Goal: Task Accomplishment & Management: Use online tool/utility

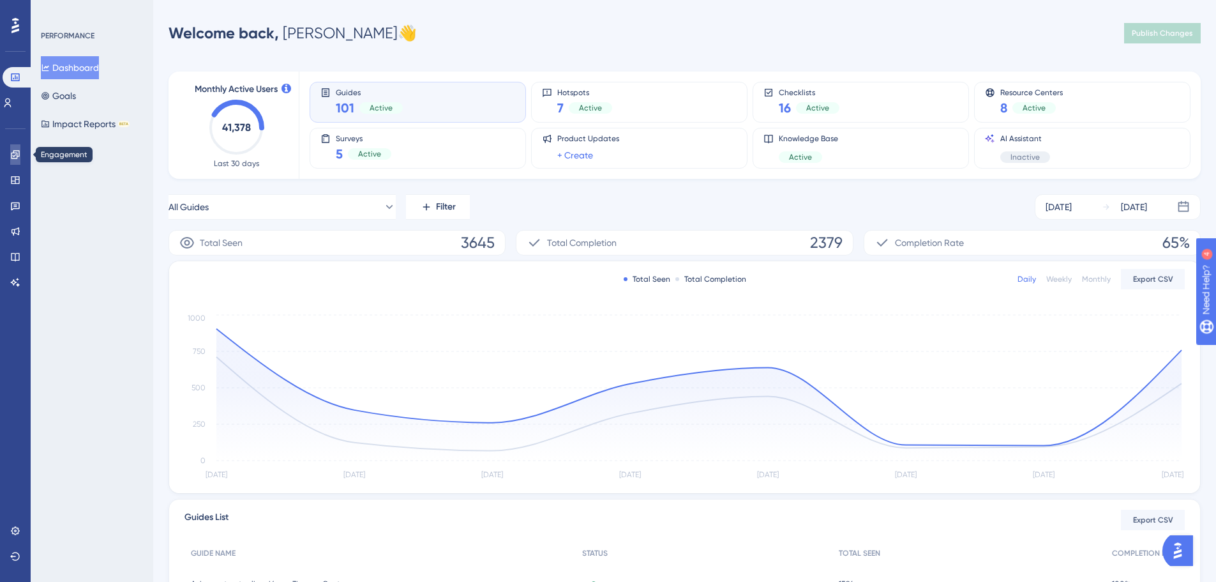
click at [18, 152] on icon at bounding box center [15, 154] width 10 height 10
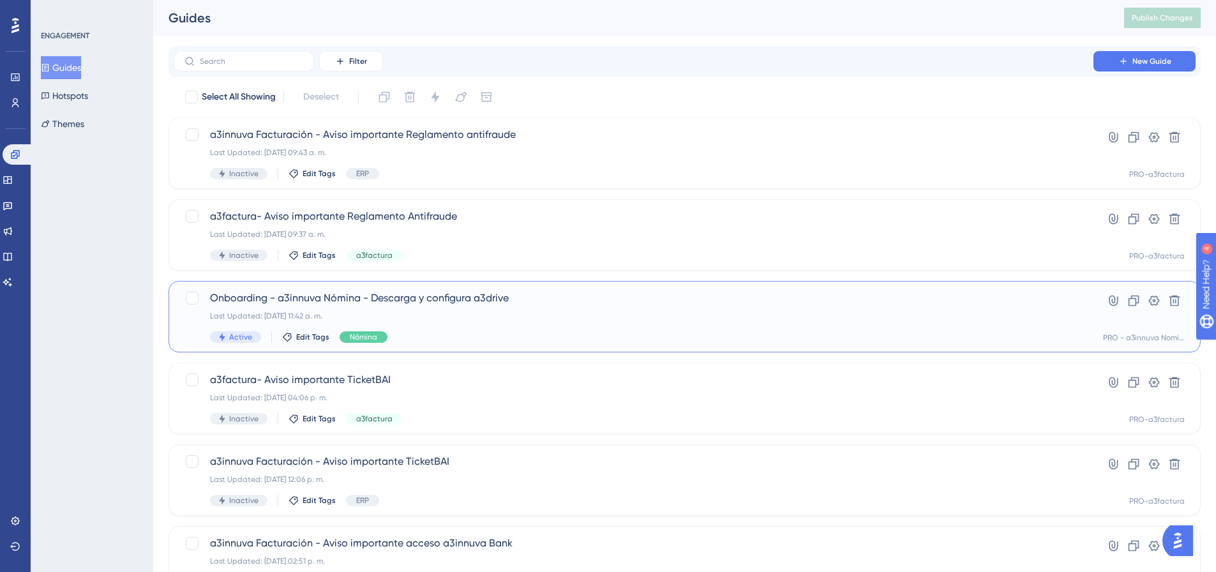
click at [510, 305] on span "Onboarding - a3innuva Nómina - Descarga y configura a3drive" at bounding box center [633, 298] width 847 height 15
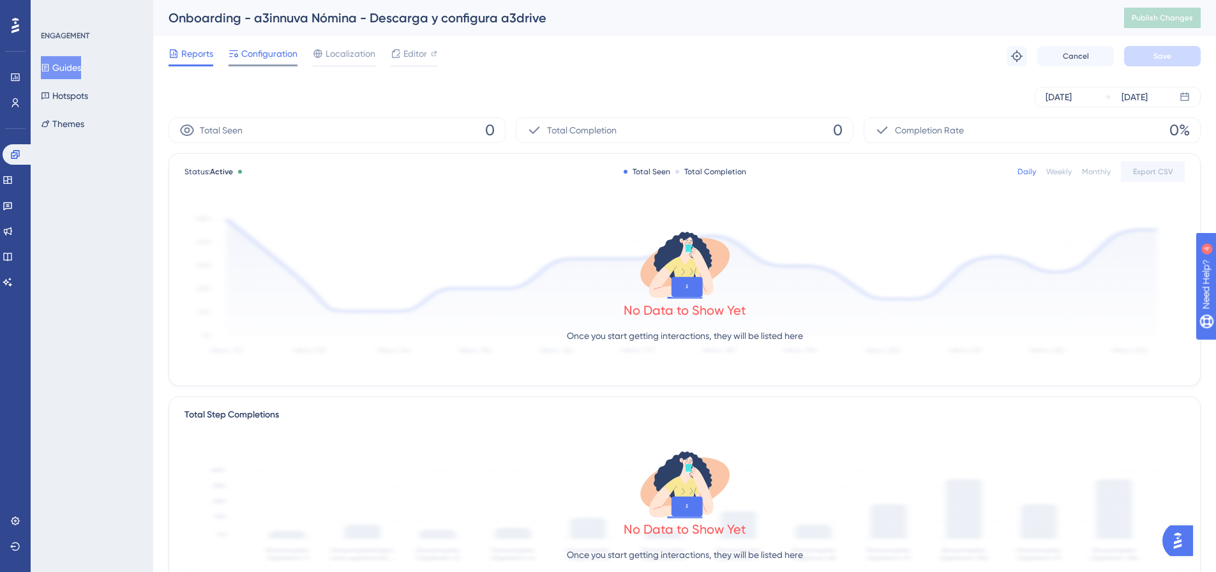
click at [252, 51] on span "Configuration" at bounding box center [269, 53] width 56 height 15
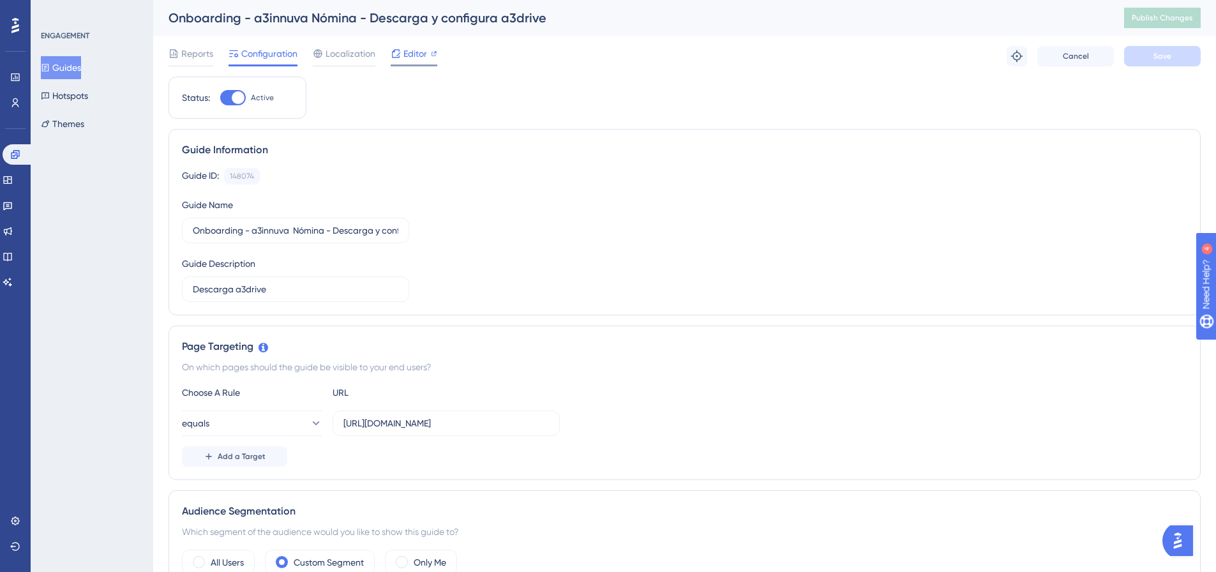
click at [411, 55] on span "Editor" at bounding box center [416, 53] width 24 height 15
